Goal: Transaction & Acquisition: Purchase product/service

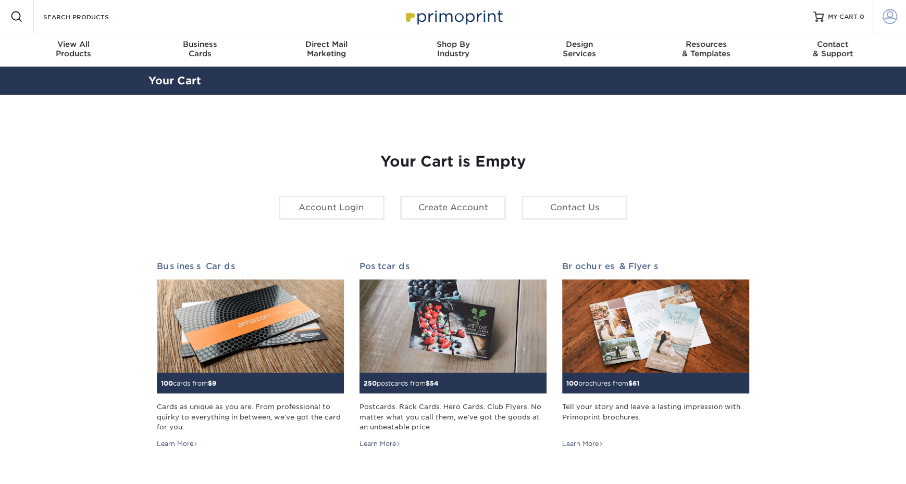
click at [885, 24] on link "Account" at bounding box center [888, 16] width 33 height 33
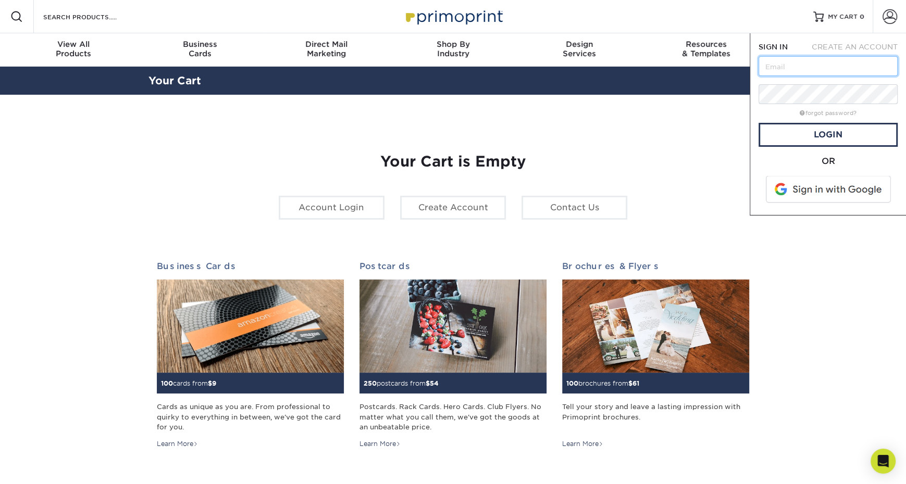
click at [820, 71] on input "text" at bounding box center [827, 66] width 139 height 20
type input "hcade@waysideschools.org"
click at [815, 190] on span at bounding box center [829, 189] width 133 height 27
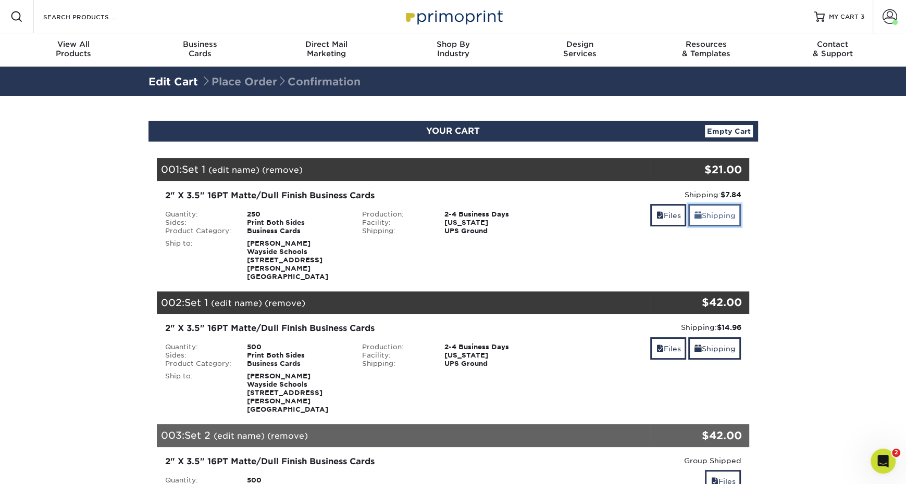
click at [731, 215] on link "Shipping" at bounding box center [714, 215] width 53 height 22
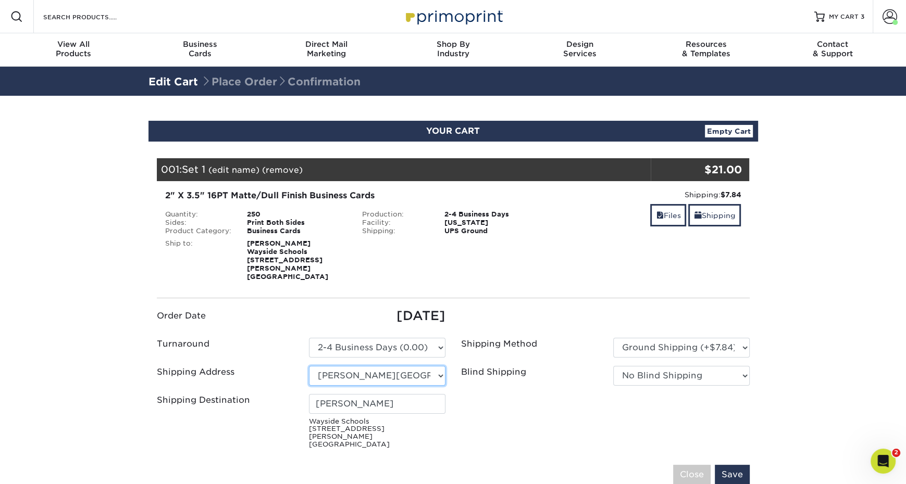
click at [410, 366] on select "Select One [PERSON_NAME][GEOGRAPHIC_DATA] Cards [GEOGRAPHIC_DATA] [PERSON_NAME]…" at bounding box center [377, 376] width 136 height 20
select select "newaddress"
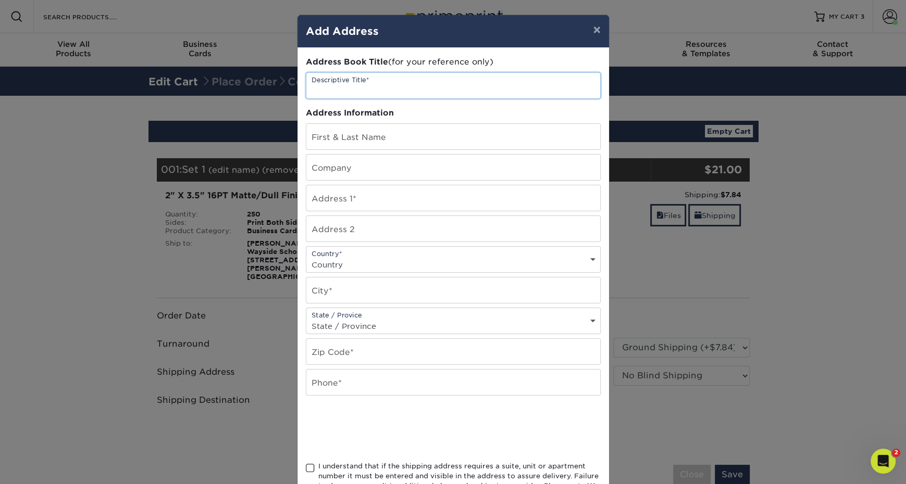
click at [428, 92] on input "text" at bounding box center [453, 86] width 294 height 26
type input "[PERSON_NAME] - [PERSON_NAME]"
click at [424, 128] on input "text" at bounding box center [453, 137] width 294 height 26
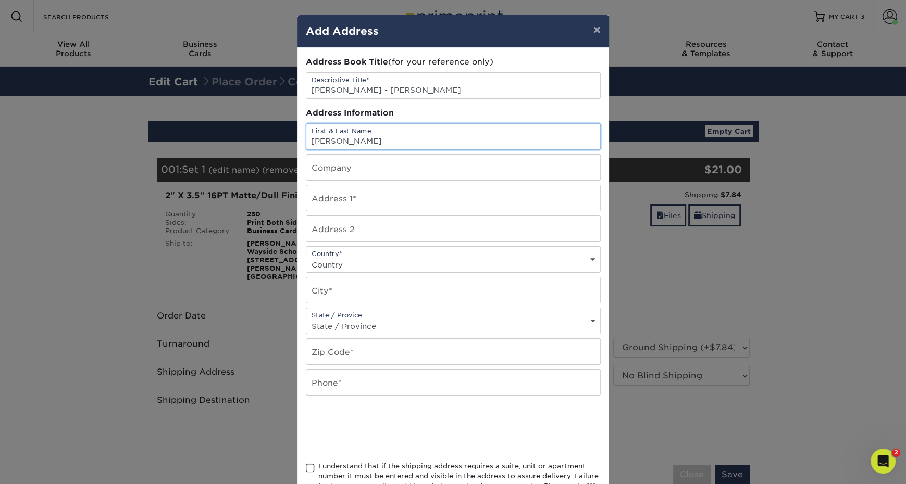
type input "[PERSON_NAME]"
click at [408, 161] on input "text" at bounding box center [453, 168] width 294 height 26
type input "Wayside Schools"
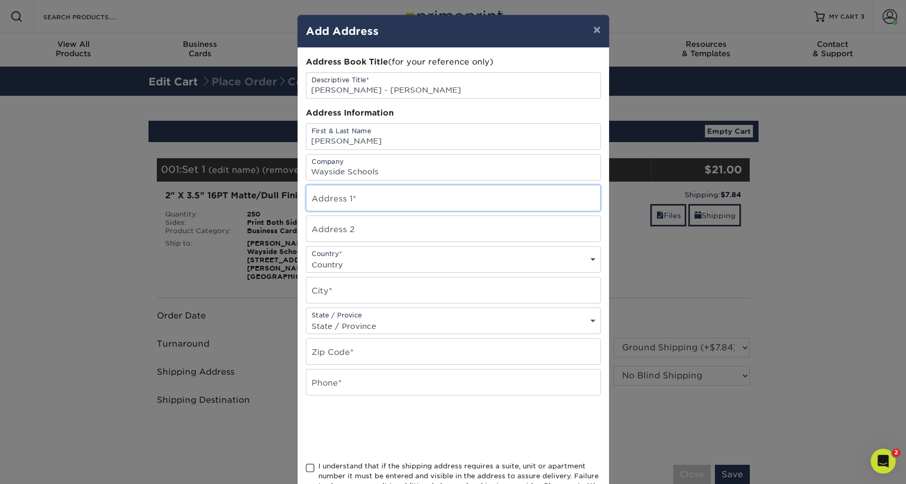
click at [319, 194] on input "text" at bounding box center [453, 198] width 294 height 26
type input "[STREET_ADDRESS][PERSON_NAME]"
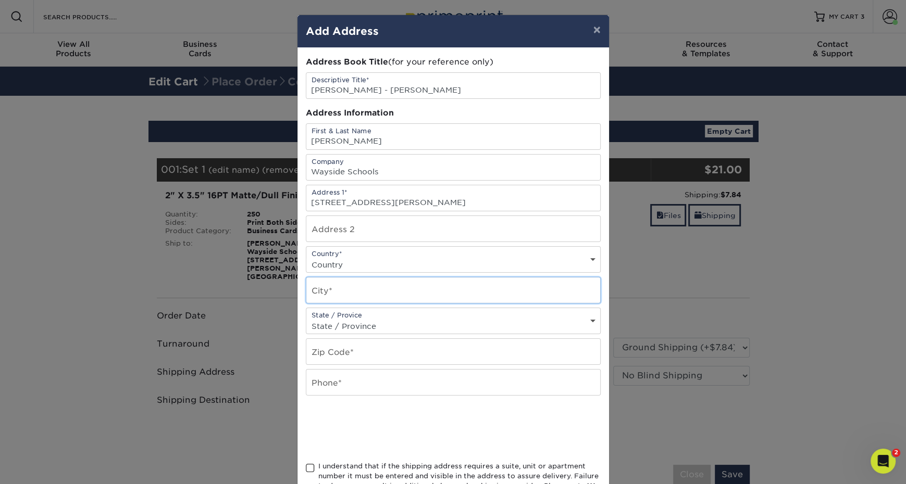
click at [370, 298] on input "text" at bounding box center [453, 291] width 294 height 26
type input "Austin"
click at [355, 312] on div "State / Provice State / Province [US_STATE] [US_STATE] [US_STATE] [US_STATE] [U…" at bounding box center [453, 321] width 295 height 27
click at [353, 329] on select "State / Province [US_STATE] [US_STATE] [US_STATE] [US_STATE] [US_STATE] [US_STA…" at bounding box center [453, 326] width 294 height 15
select select "[GEOGRAPHIC_DATA]"
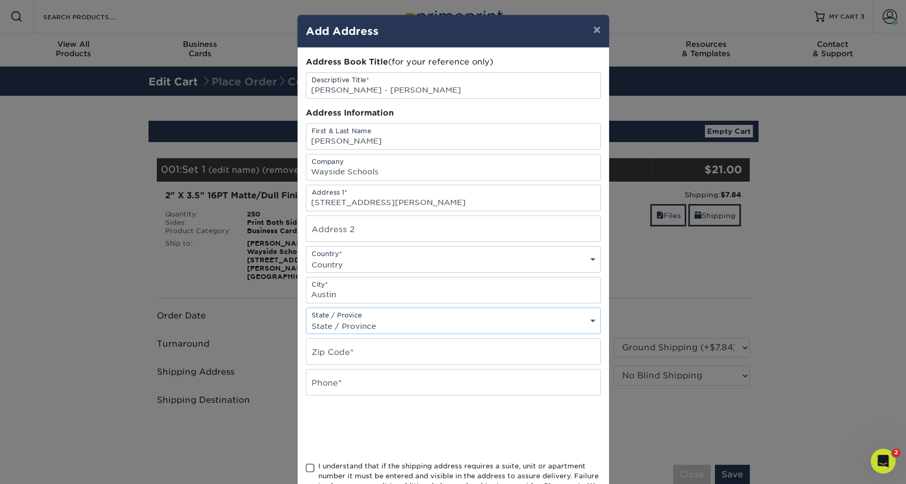
click at [380, 361] on div "Address Book Title (for your reference only) Descriptive Title* [PERSON_NAME] -…" at bounding box center [453, 280] width 295 height 449
click at [370, 353] on input "text" at bounding box center [453, 352] width 294 height 26
type input "8"
type input "78747"
click at [343, 381] on input "text" at bounding box center [453, 383] width 294 height 26
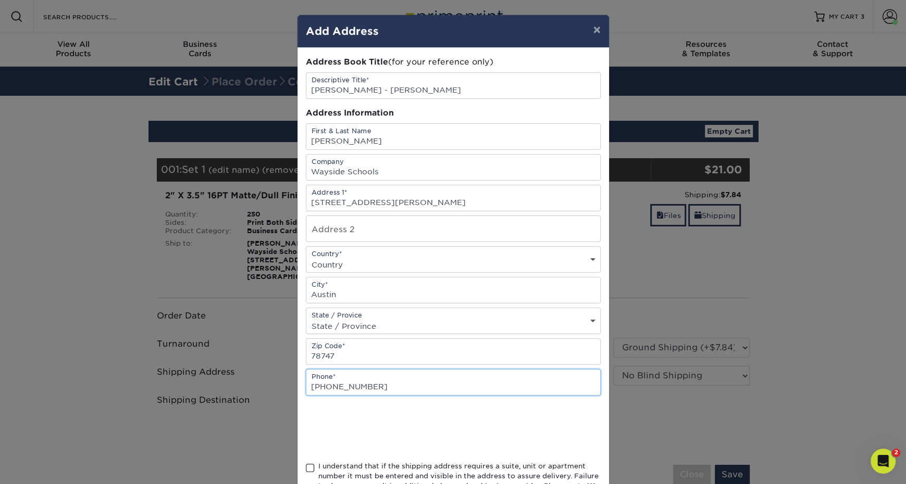
type input "[PHONE_NUMBER]"
click at [316, 461] on div "I understand that if the shipping address requires a suite, unit or apartment n…" at bounding box center [453, 483] width 295 height 45
click at [311, 466] on span at bounding box center [310, 469] width 9 height 10
click at [0, 0] on input "I understand that if the shipping address requires a suite, unit or apartment n…" at bounding box center [0, 0] width 0 height 0
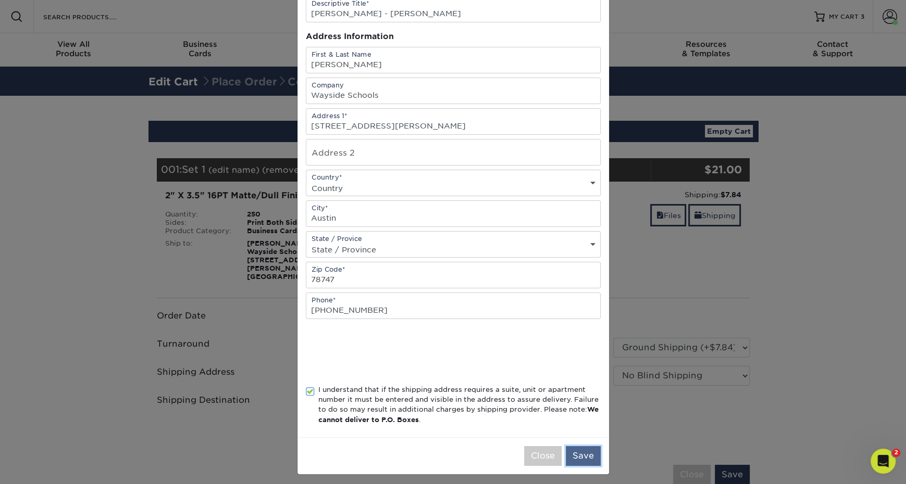
click at [585, 448] on button "Save" at bounding box center [583, 456] width 35 height 20
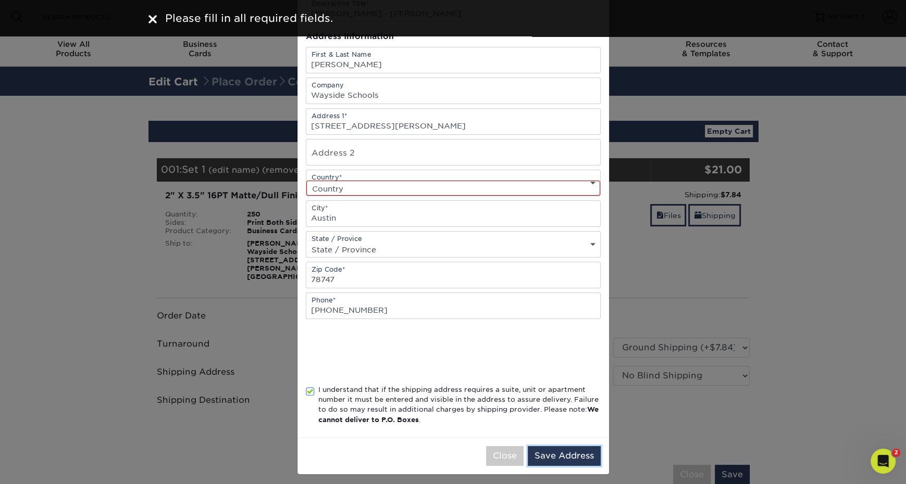
scroll to position [0, 0]
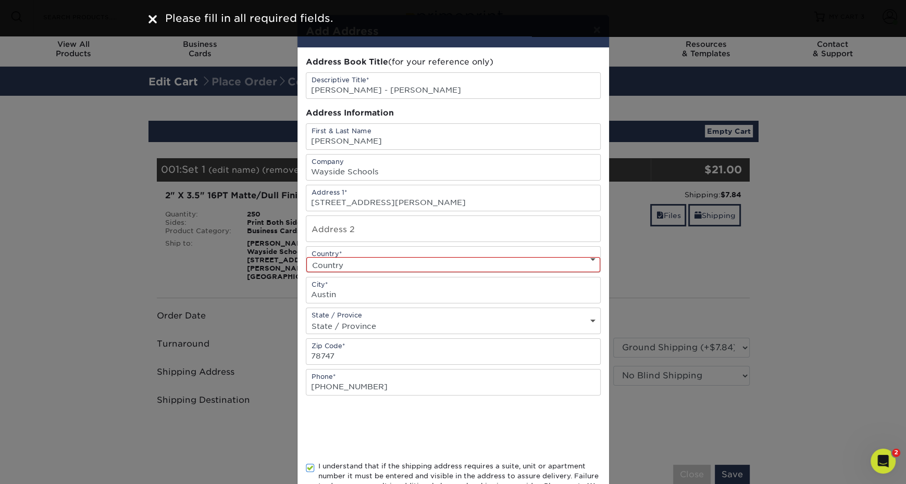
click at [371, 267] on select "Country [GEOGRAPHIC_DATA] [GEOGRAPHIC_DATA] ----------------------------- [GEOG…" at bounding box center [453, 264] width 294 height 15
select select "US"
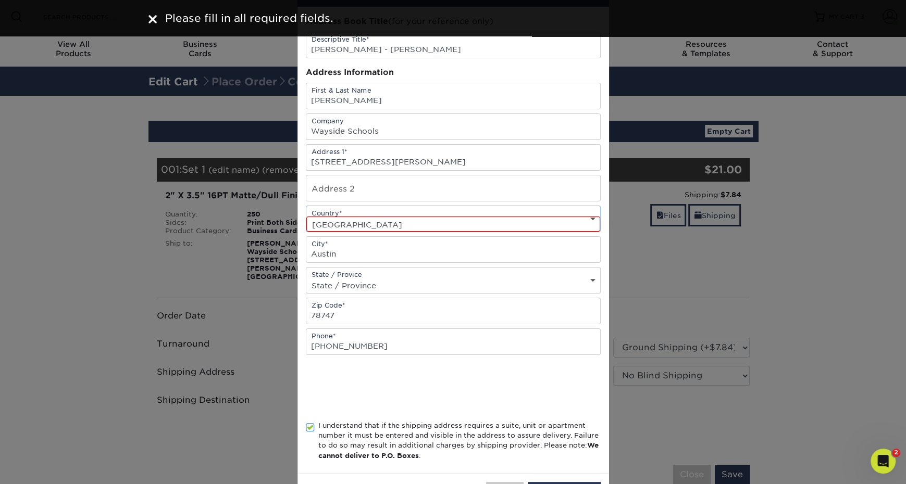
scroll to position [77, 0]
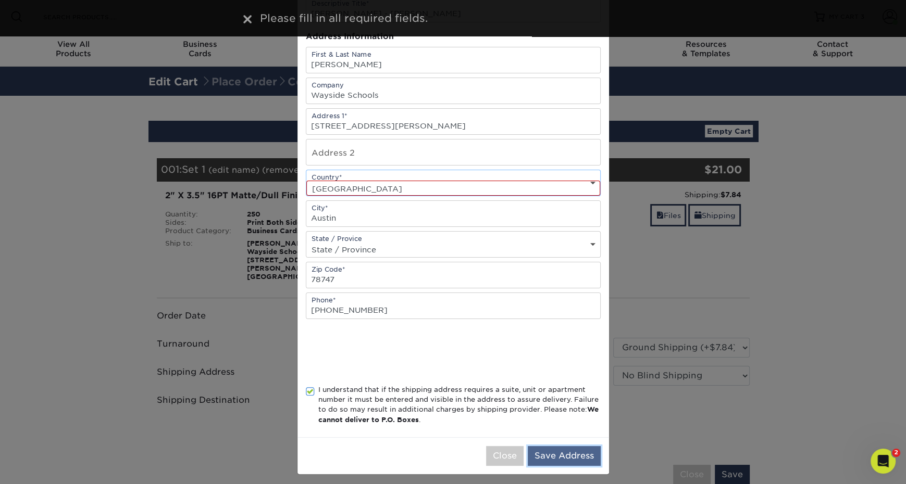
click at [558, 458] on button "Save Address" at bounding box center [564, 456] width 73 height 20
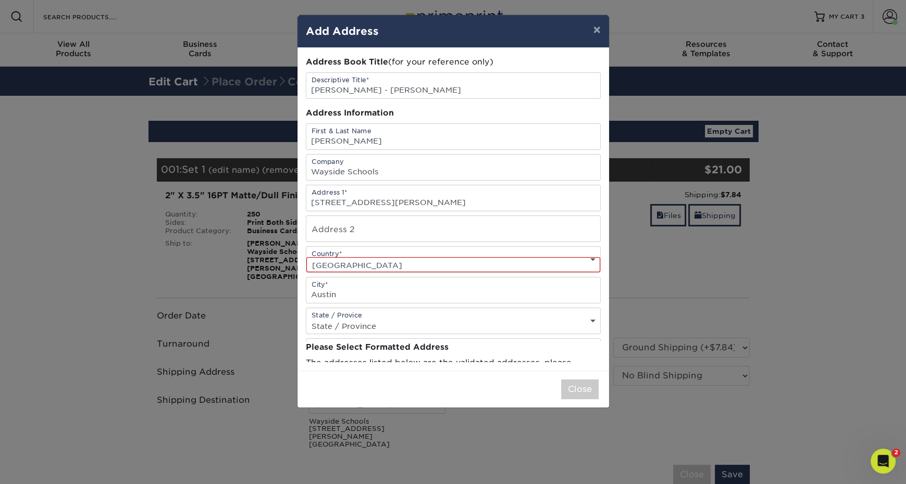
scroll to position [0, 0]
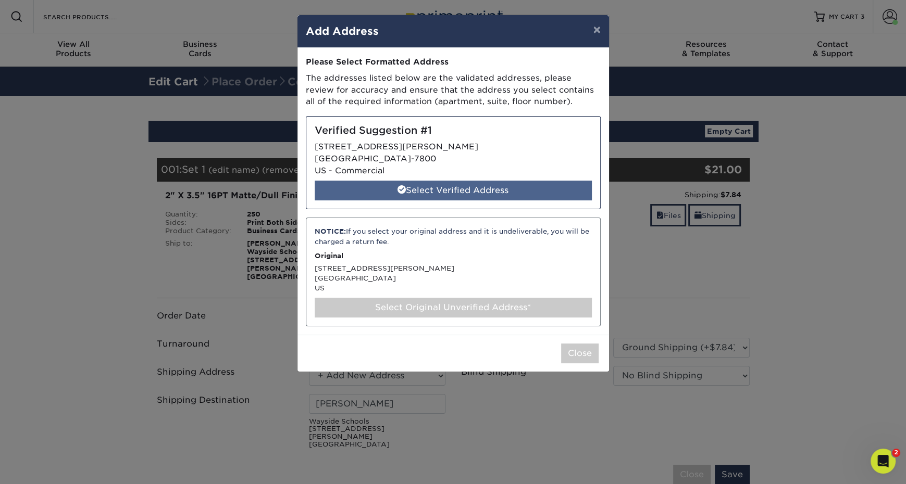
click at [452, 185] on div "Select Verified Address" at bounding box center [453, 191] width 277 height 20
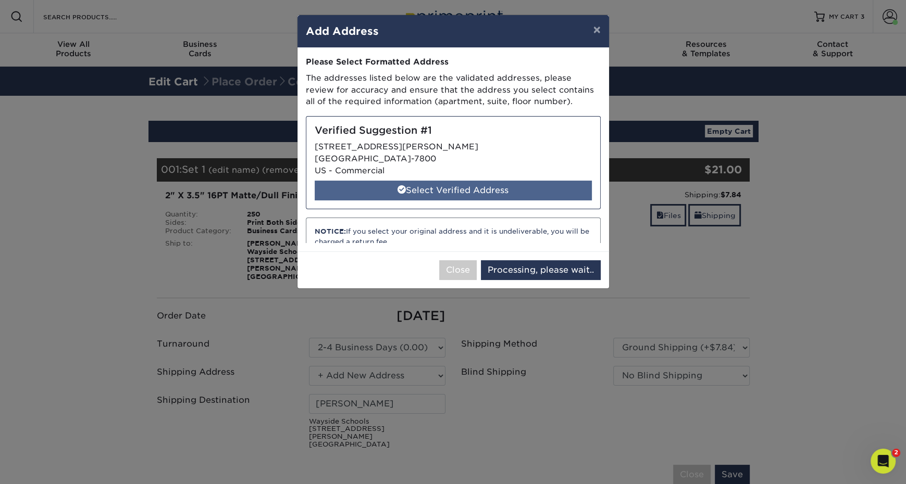
select select "286078"
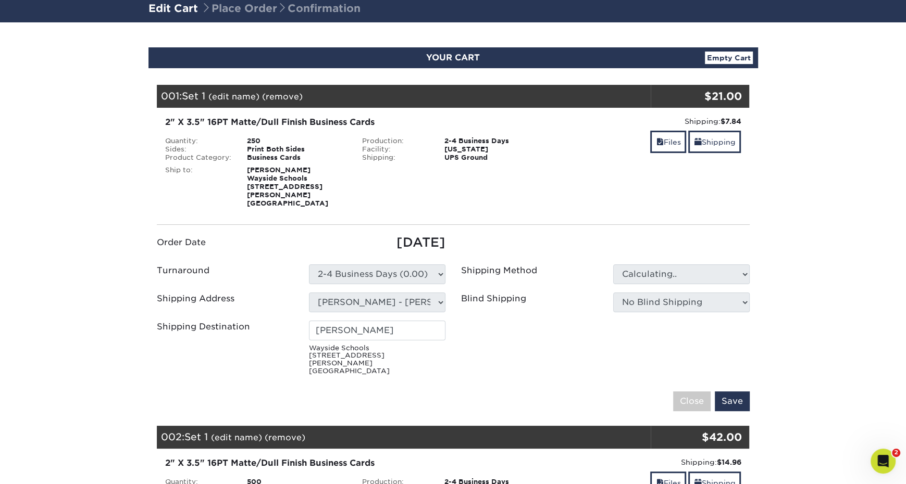
scroll to position [89, 0]
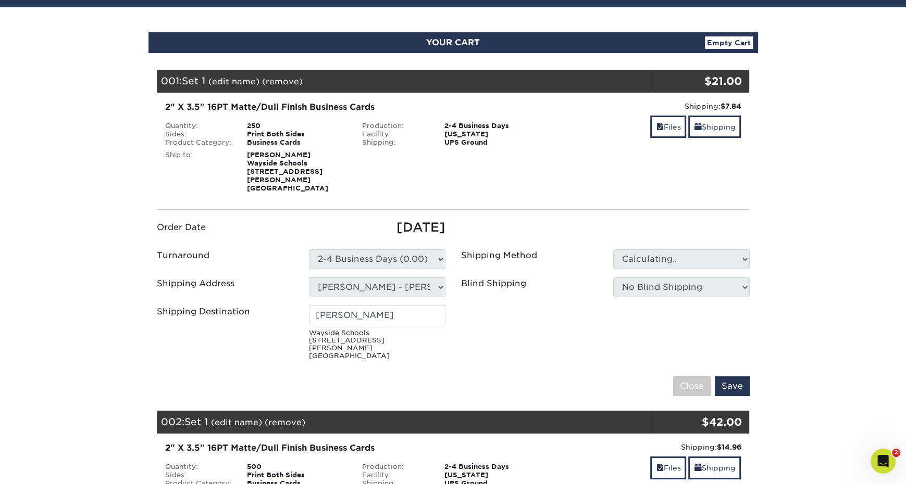
type input "[PERSON_NAME]"
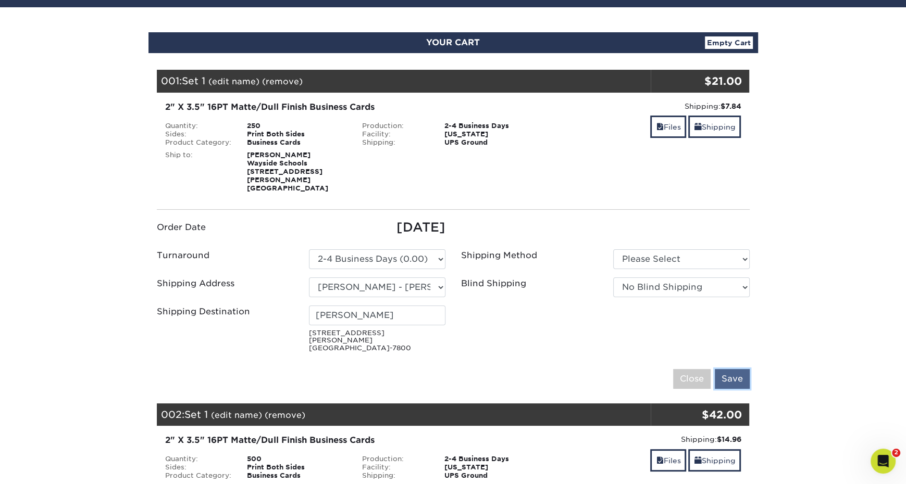
click at [736, 369] on input "Save" at bounding box center [732, 379] width 35 height 20
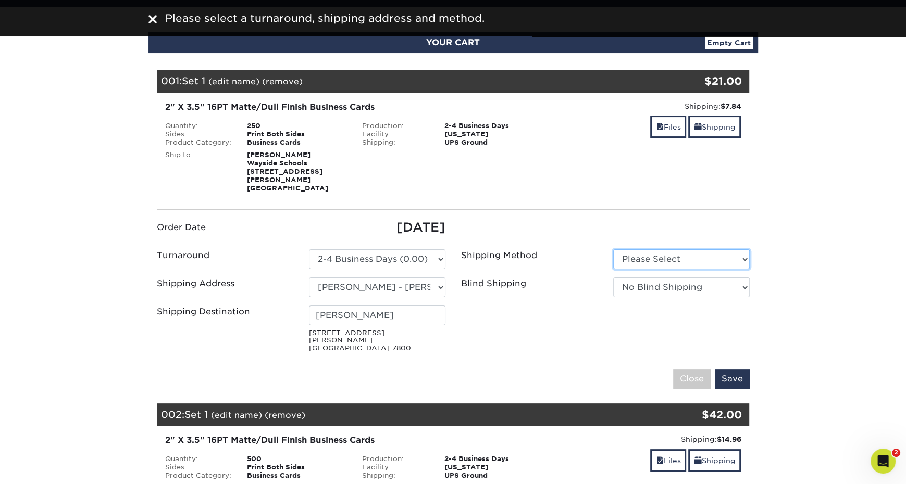
click at [650, 256] on select "Please Select Ground Shipping (+$7.84) 3 Day Shipping Service (+$15.34)" at bounding box center [681, 259] width 136 height 20
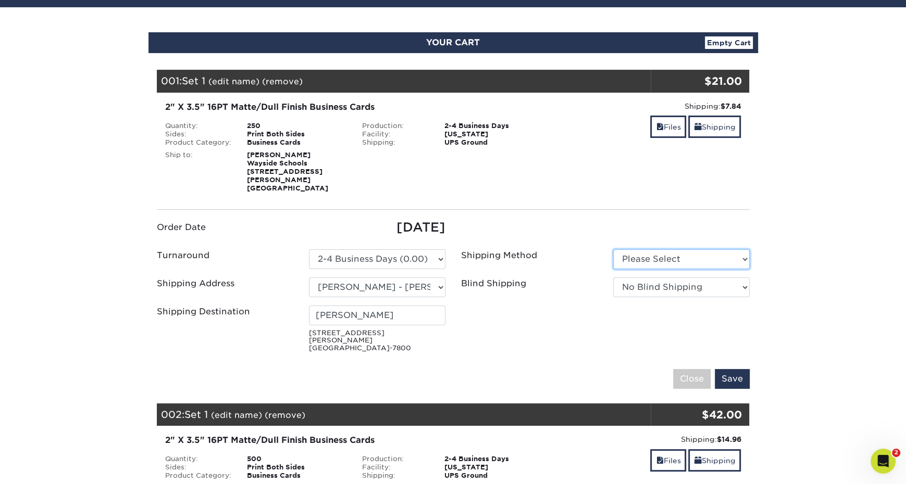
select select "03"
click at [677, 281] on select "No Blind Shipping [PERSON_NAME][GEOGRAPHIC_DATA] Cards [GEOGRAPHIC_DATA] [PERSO…" at bounding box center [681, 288] width 136 height 20
click at [748, 369] on input "Save" at bounding box center [732, 379] width 35 height 20
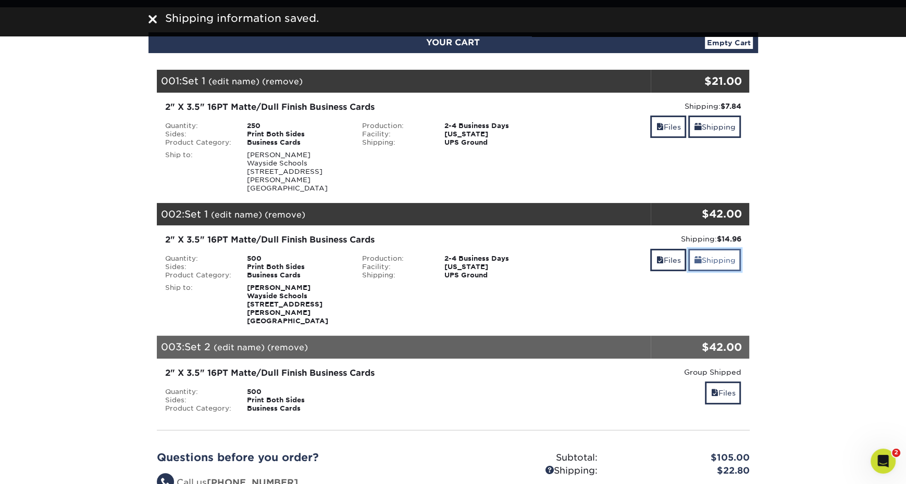
click at [715, 249] on link "Shipping" at bounding box center [714, 260] width 53 height 22
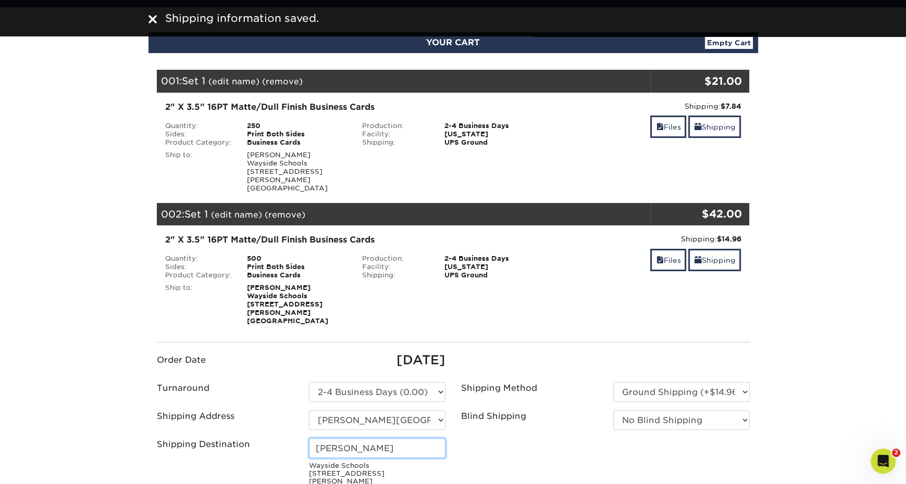
click at [369, 439] on input "[PERSON_NAME]" at bounding box center [377, 449] width 136 height 20
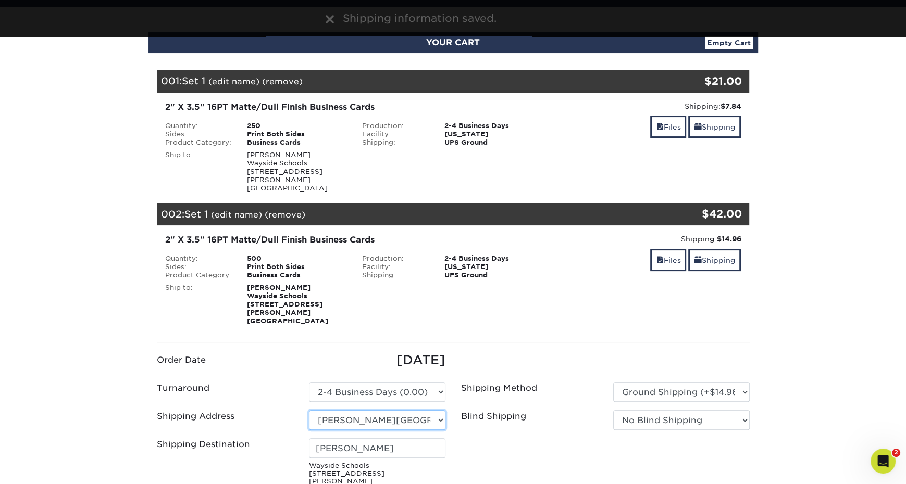
click at [407, 410] on select "Select One [PERSON_NAME][GEOGRAPHIC_DATA] Cards [GEOGRAPHIC_DATA] [PERSON_NAME]…" at bounding box center [377, 420] width 136 height 20
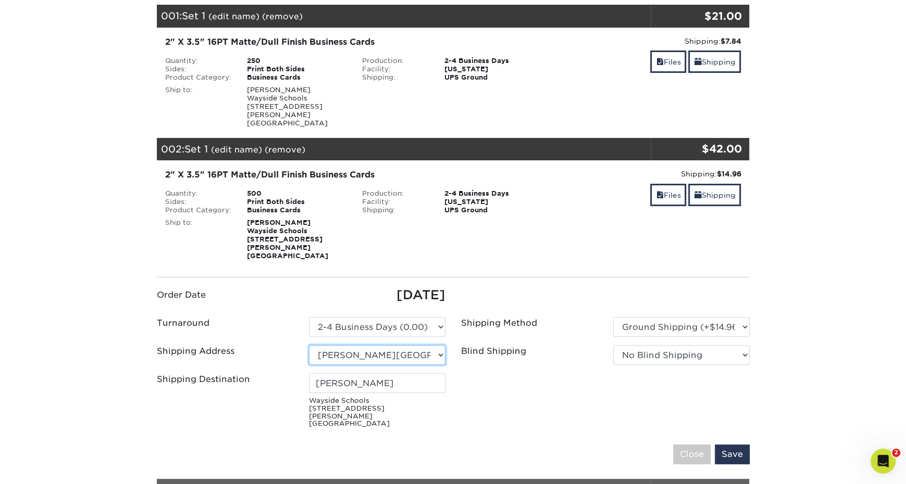
scroll to position [253, 0]
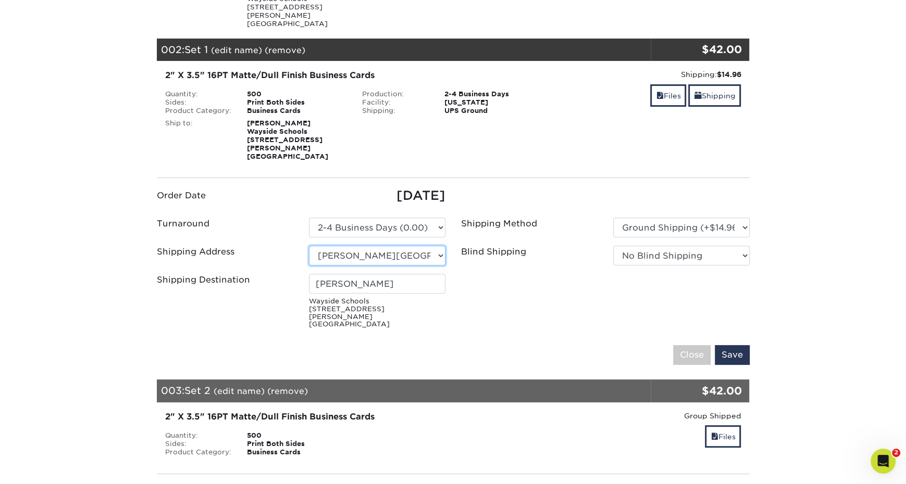
click at [339, 246] on select "Select One [PERSON_NAME][GEOGRAPHIC_DATA] Cards [GEOGRAPHIC_DATA] [PERSON_NAME]…" at bounding box center [377, 256] width 136 height 20
drag, startPoint x: 394, startPoint y: 264, endPoint x: 294, endPoint y: 264, distance: 99.5
click at [294, 274] on div "Shipping Destination [PERSON_NAME] Wayside Schools [STREET_ADDRESS][PERSON_NAME]" at bounding box center [301, 303] width 304 height 59
type input "[PERSON_NAME]"
click at [522, 309] on fieldset "Order Date [DATE] Turnaround Please Select 2 Business Days (0.00) Cards" at bounding box center [453, 281] width 593 height 191
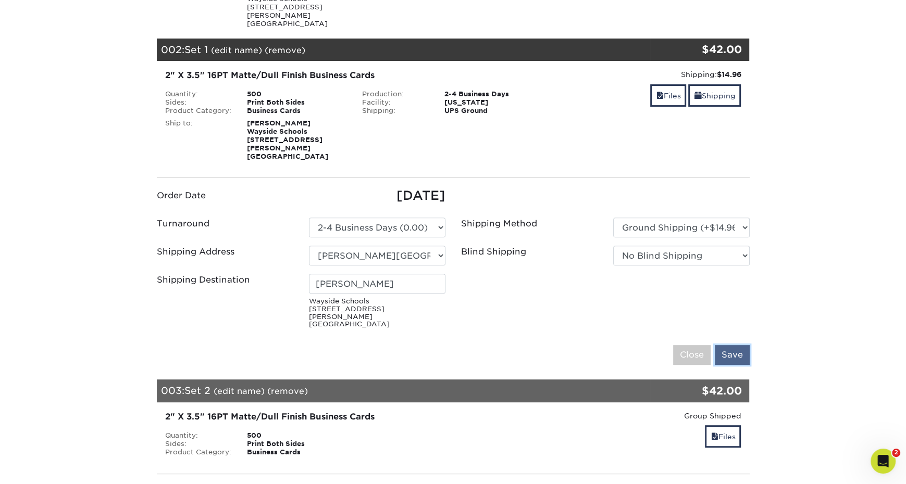
click at [738, 345] on input "Save" at bounding box center [732, 355] width 35 height 20
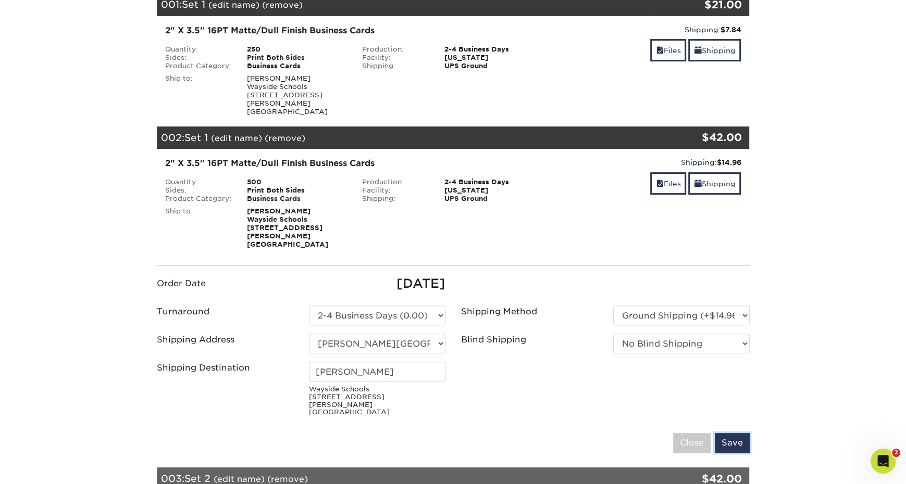
scroll to position [153, 0]
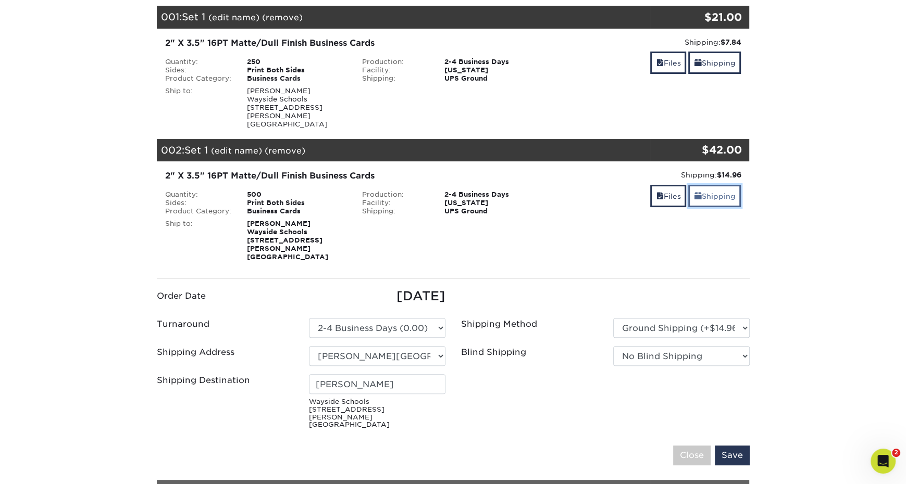
click at [728, 190] on link "Shipping" at bounding box center [714, 196] width 53 height 22
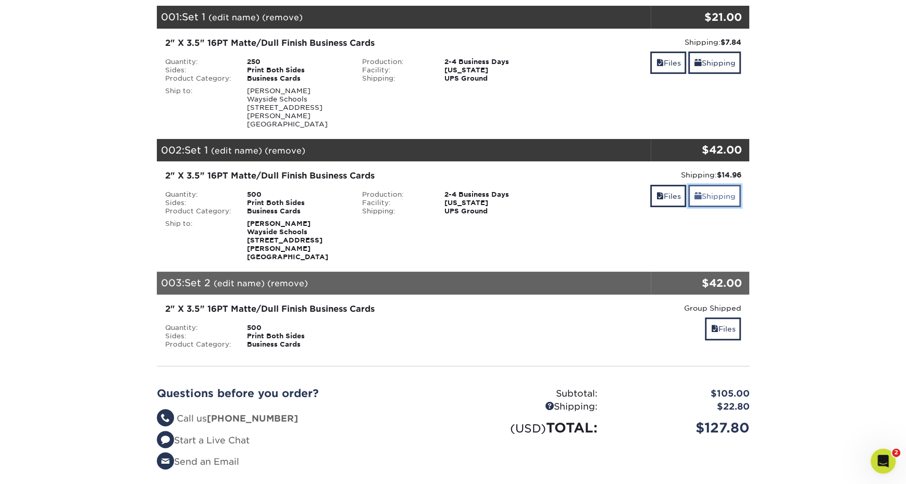
click at [727, 190] on link "Shipping" at bounding box center [714, 196] width 53 height 22
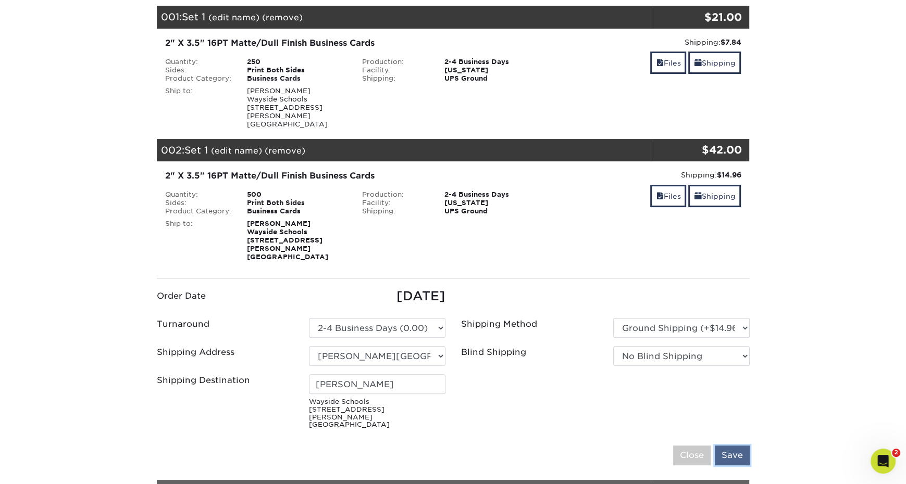
click at [734, 446] on input "Save" at bounding box center [732, 456] width 35 height 20
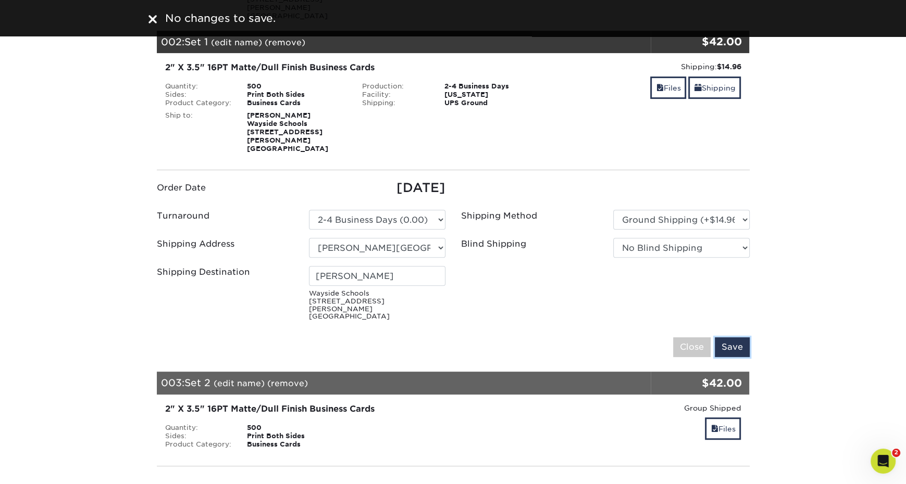
scroll to position [161, 0]
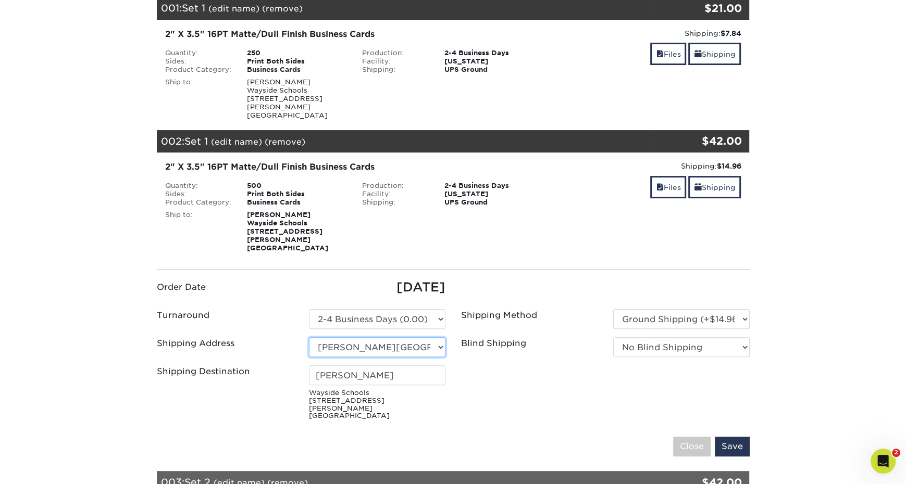
click at [407, 338] on select "Select One [PERSON_NAME][GEOGRAPHIC_DATA] Cards [GEOGRAPHIC_DATA] [PERSON_NAME]…" at bounding box center [377, 348] width 136 height 20
select select "newaddress"
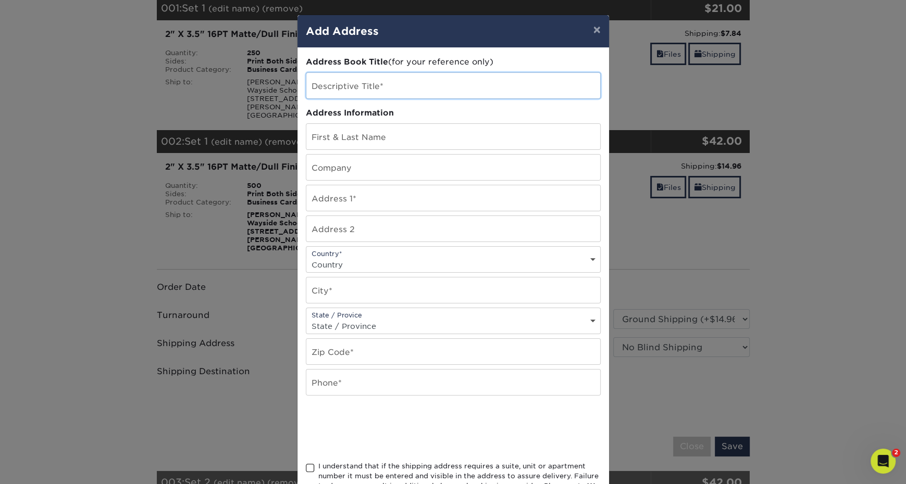
click at [395, 94] on input "text" at bounding box center [453, 86] width 294 height 26
type input "[PERSON_NAME] - [PERSON_NAME]"
click at [392, 136] on input "text" at bounding box center [453, 137] width 294 height 26
type input "[PERSON_NAME]"
click at [340, 158] on input "text" at bounding box center [453, 168] width 294 height 26
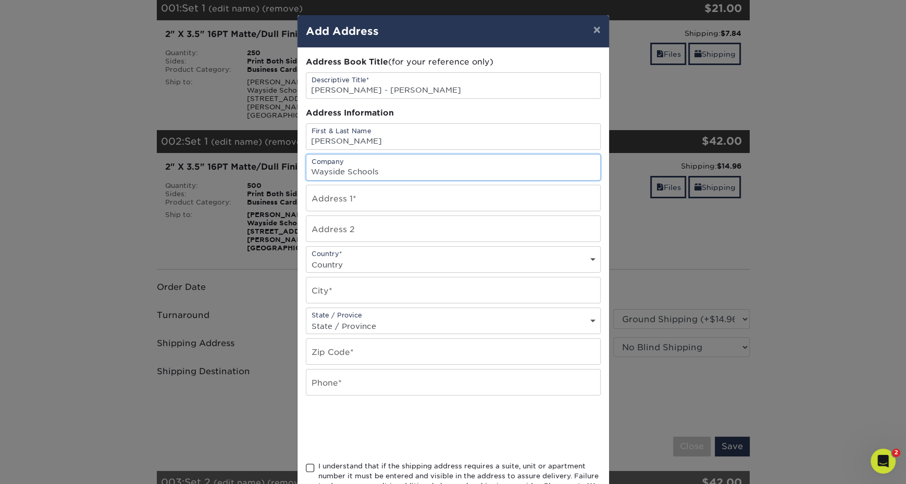
type input "Wayside Schools"
type input "[STREET_ADDRESS][PERSON_NAME]"
click at [377, 257] on select "Country [GEOGRAPHIC_DATA] [GEOGRAPHIC_DATA] ----------------------------- [GEOG…" at bounding box center [453, 264] width 294 height 15
select select "US"
click at [369, 294] on input "text" at bounding box center [453, 291] width 294 height 26
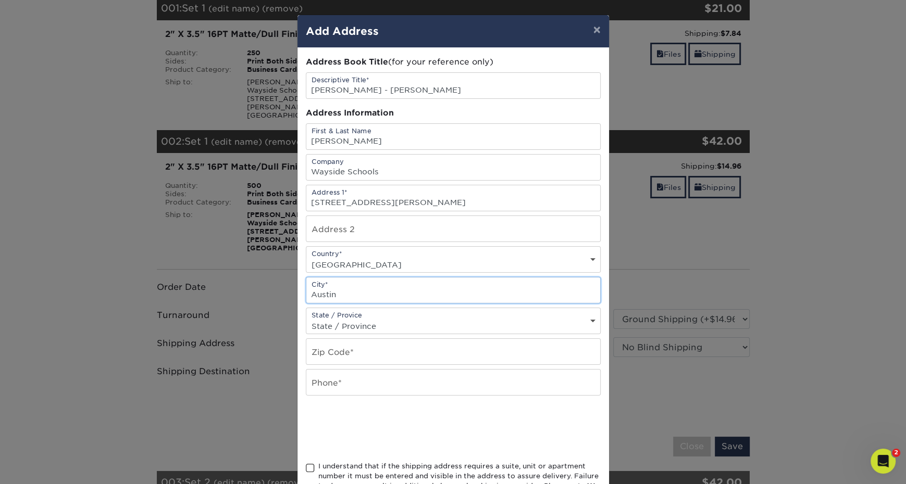
type input "Austin"
select select "[GEOGRAPHIC_DATA]"
type input "78747"
click at [366, 374] on input "text" at bounding box center [453, 383] width 294 height 26
type input "9035708332"
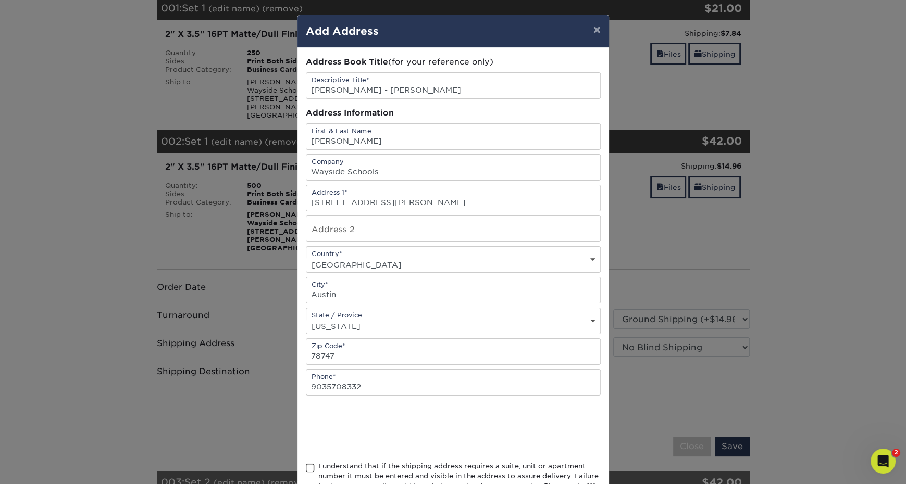
scroll to position [77, 0]
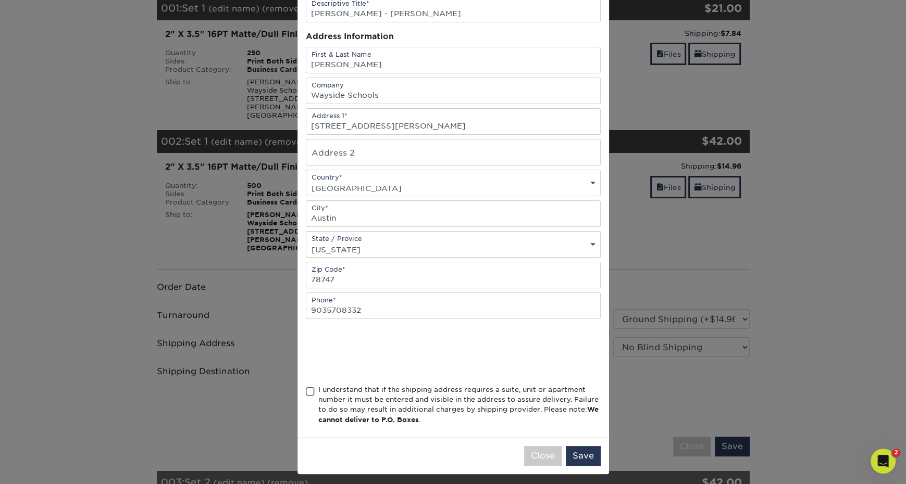
click at [311, 387] on span at bounding box center [310, 392] width 9 height 10
click at [0, 0] on input "I understand that if the shipping address requires a suite, unit or apartment n…" at bounding box center [0, 0] width 0 height 0
click at [582, 451] on button "Save" at bounding box center [583, 456] width 35 height 20
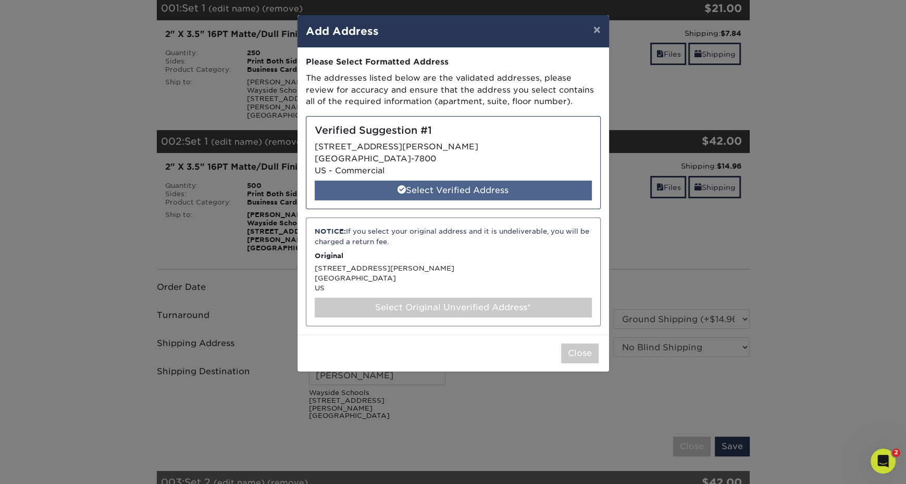
click at [487, 190] on div "Select Verified Address" at bounding box center [453, 191] width 277 height 20
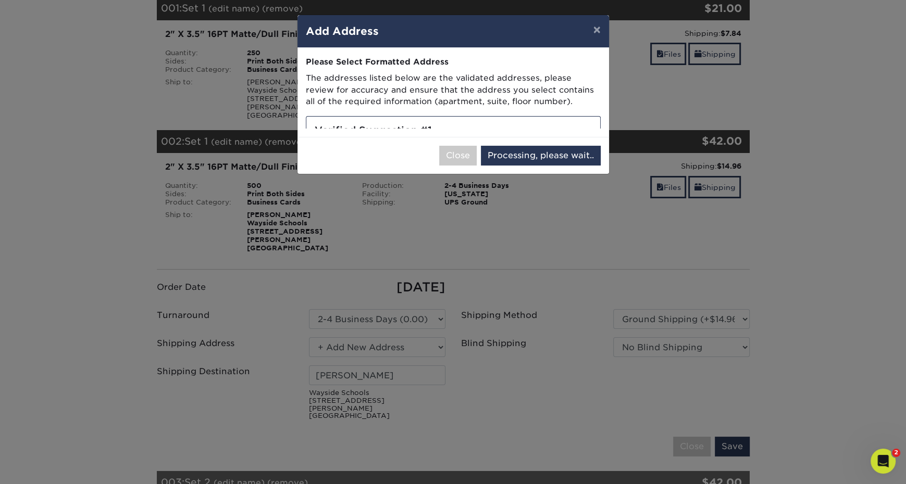
select select "286079"
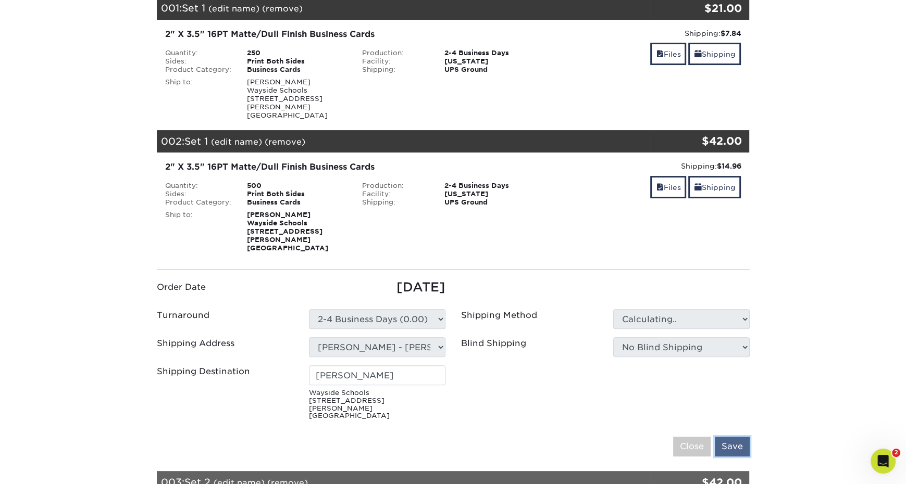
click at [732, 437] on input "Save" at bounding box center [732, 447] width 35 height 20
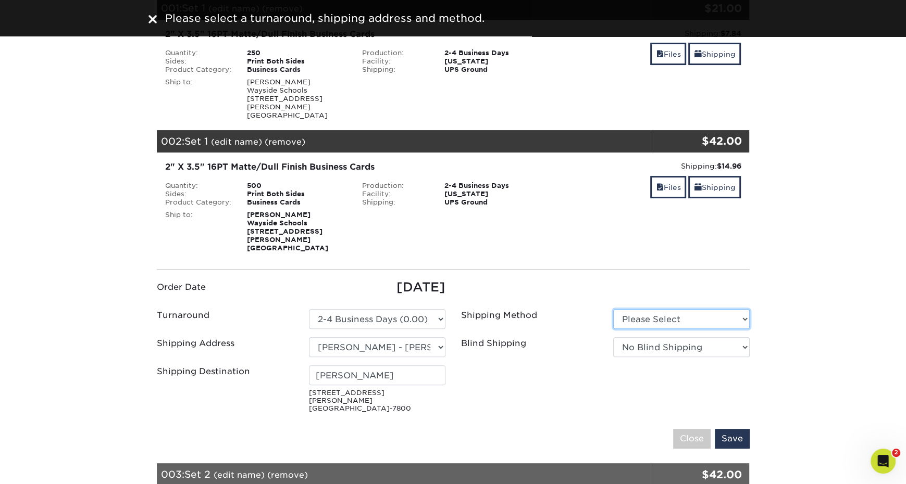
click at [648, 309] on select "Please Select Ground Shipping (+$14.96) 3 Day Shipping Service (+$15.34)" at bounding box center [681, 319] width 136 height 20
select select "03"
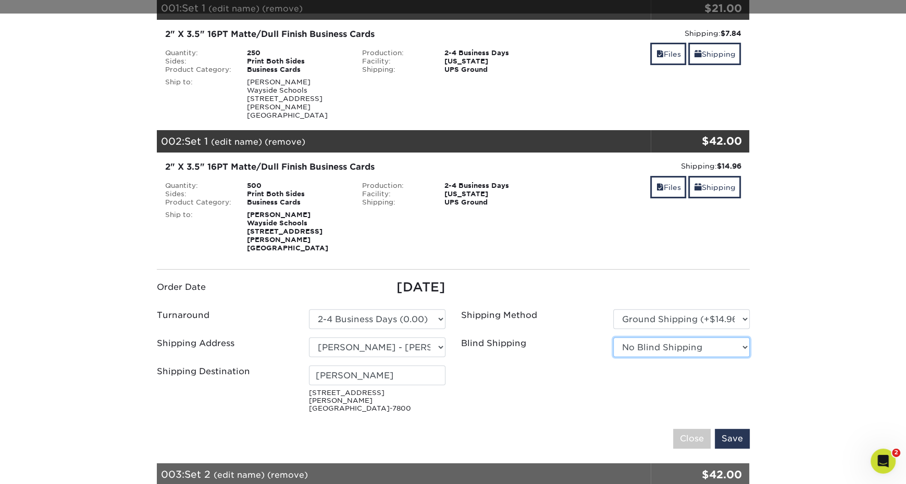
click at [656, 338] on select "No Blind Shipping [PERSON_NAME][GEOGRAPHIC_DATA] Cards [GEOGRAPHIC_DATA] [PERSO…" at bounding box center [681, 348] width 136 height 20
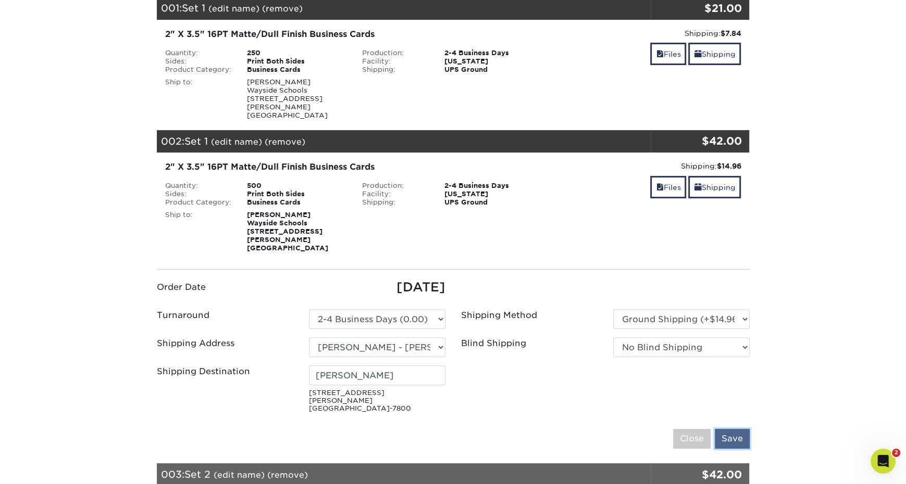
click at [740, 429] on input "Save" at bounding box center [732, 439] width 35 height 20
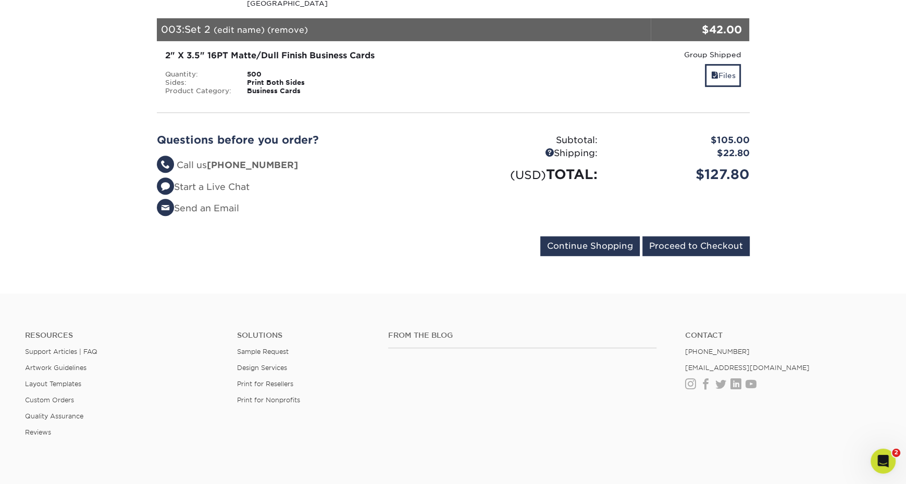
scroll to position [433, 0]
